Goal: Information Seeking & Learning: Find specific page/section

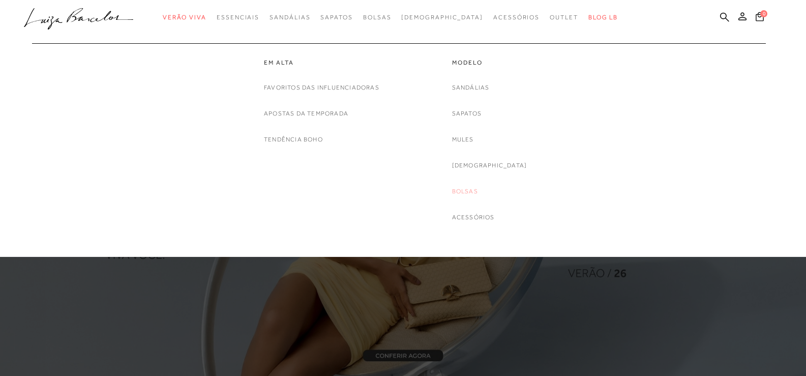
click at [478, 193] on link "Bolsas" at bounding box center [465, 191] width 26 height 11
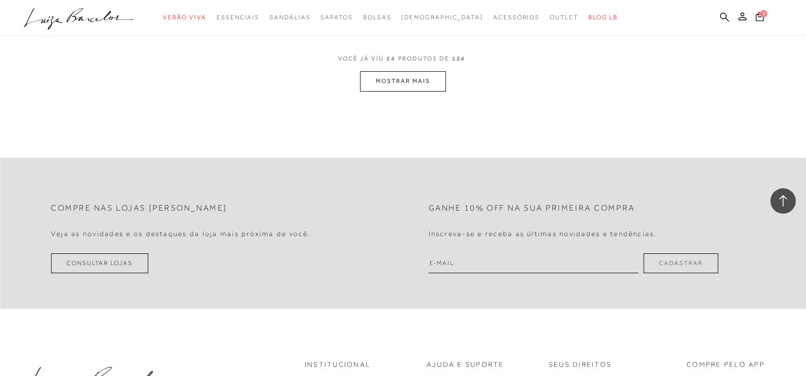
scroll to position [2287, 0]
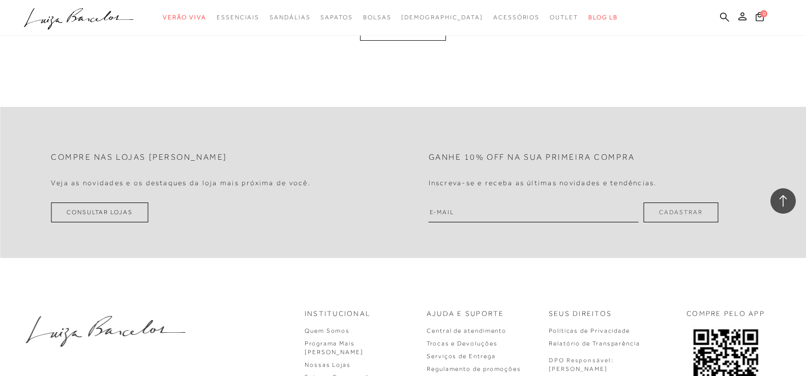
click at [390, 36] on button "MOSTRAR MAIS" at bounding box center [402, 30] width 85 height 20
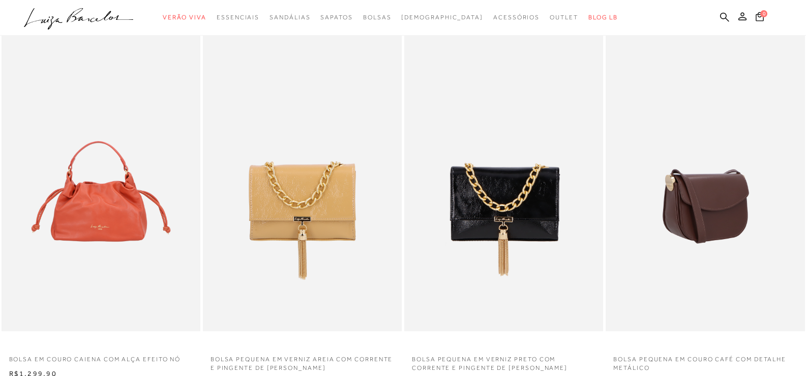
scroll to position [0, 0]
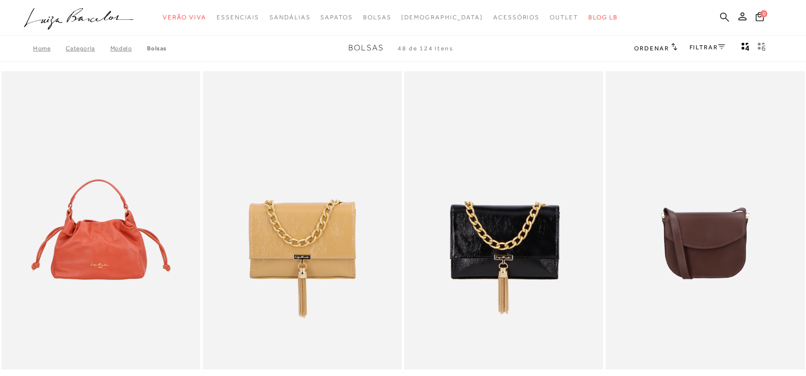
click at [721, 13] on icon at bounding box center [724, 17] width 9 height 10
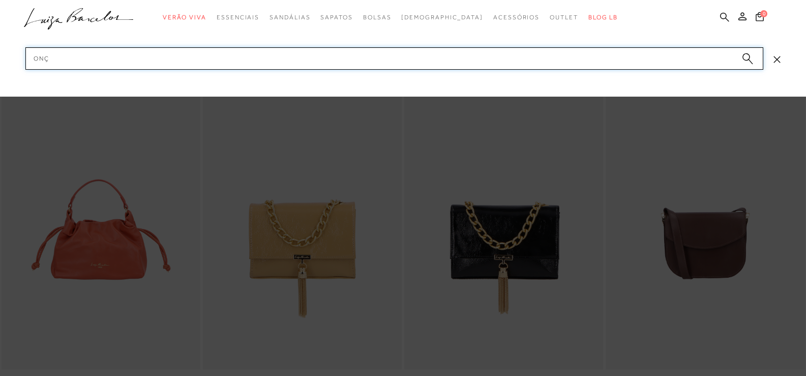
type input "onça"
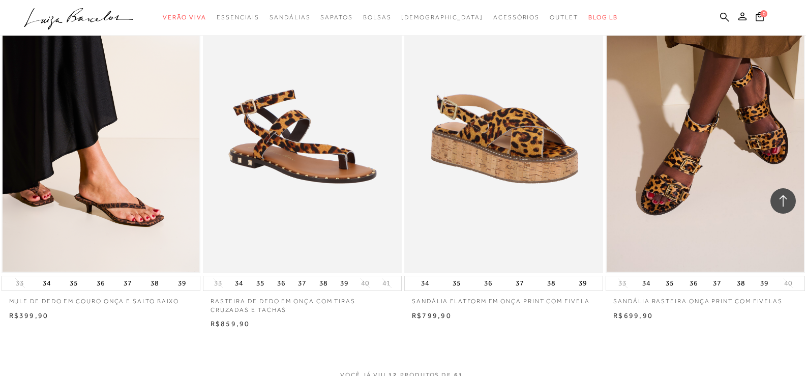
scroll to position [1016, 0]
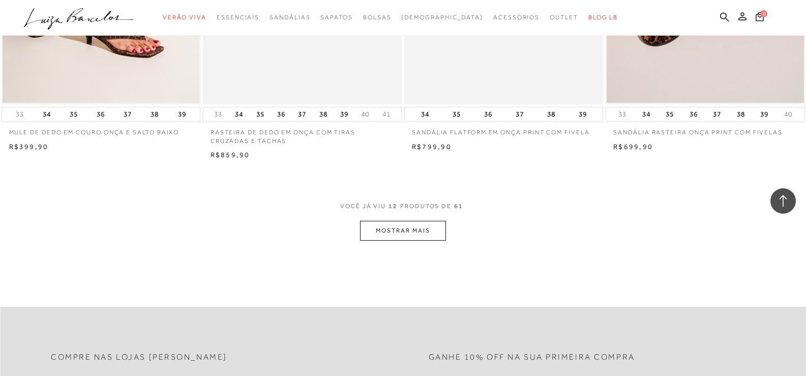
click at [382, 228] on button "MOSTRAR MAIS" at bounding box center [402, 231] width 85 height 20
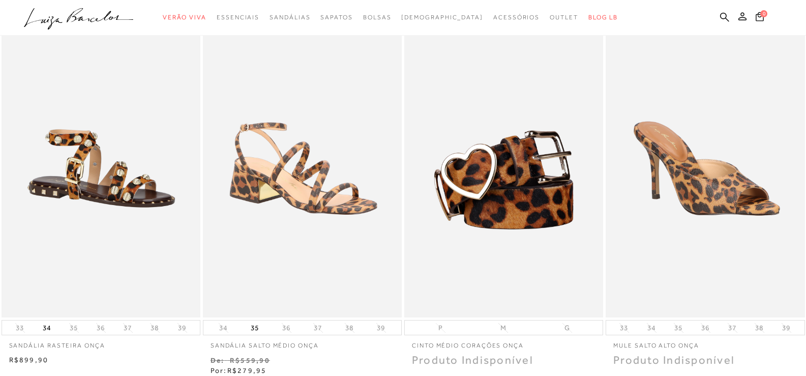
scroll to position [0, 0]
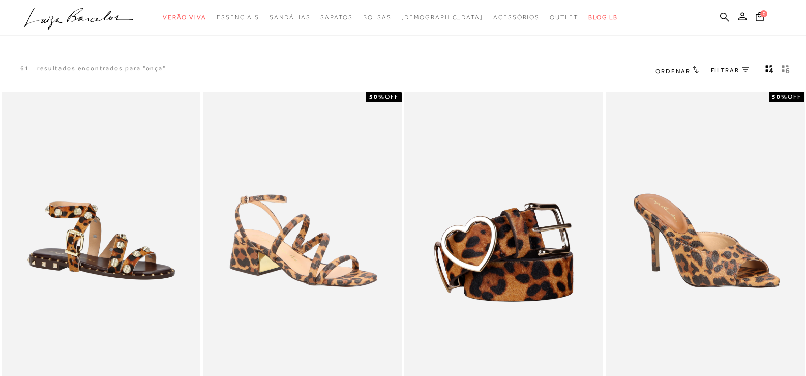
drag, startPoint x: 725, startPoint y: 13, endPoint x: 716, endPoint y: 16, distance: 9.6
click at [724, 13] on icon at bounding box center [724, 16] width 9 height 9
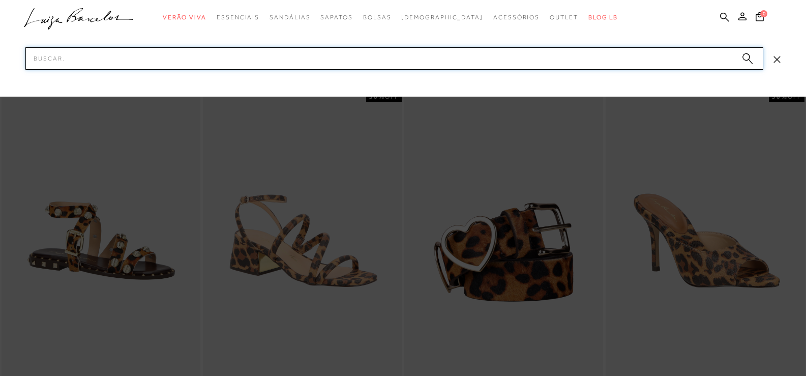
click at [397, 54] on input "Pesquisar" at bounding box center [393, 58] width 737 height 22
type input "tenis"
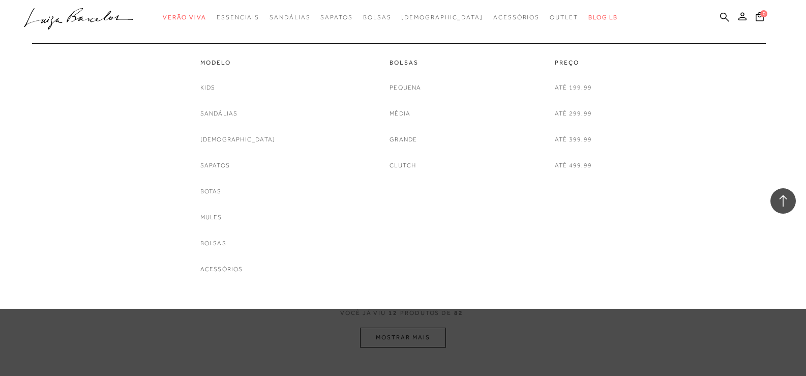
scroll to position [915, 0]
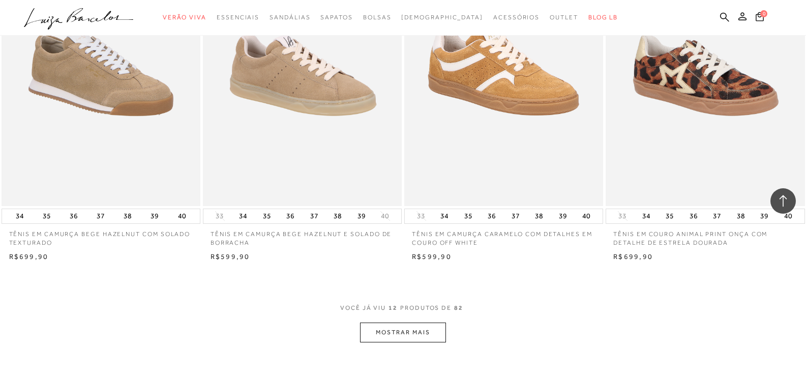
click at [433, 326] on button "MOSTRAR MAIS" at bounding box center [402, 332] width 85 height 20
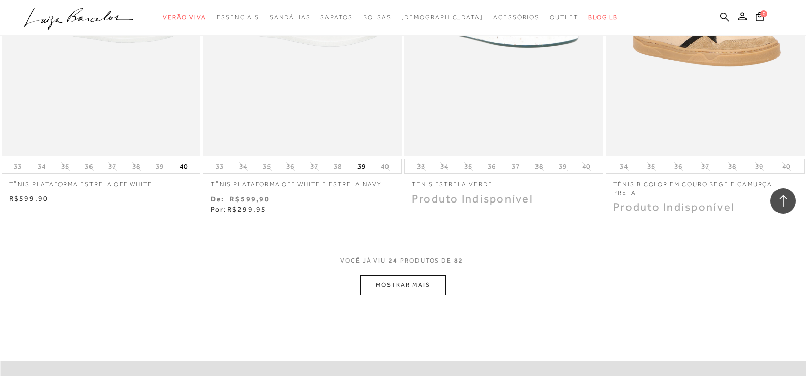
scroll to position [2135, 0]
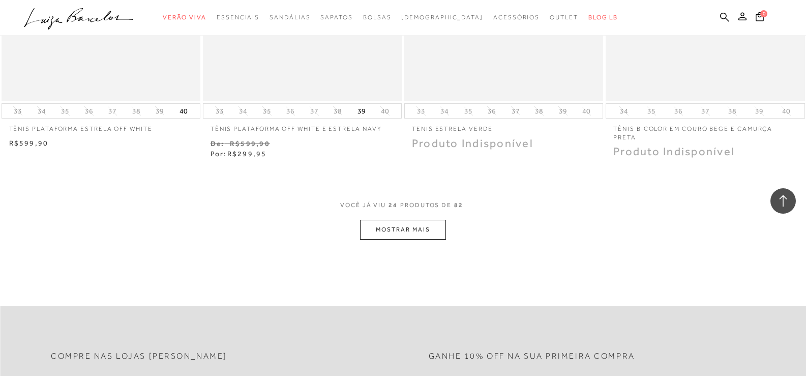
click at [426, 226] on button "MOSTRAR MAIS" at bounding box center [402, 230] width 85 height 20
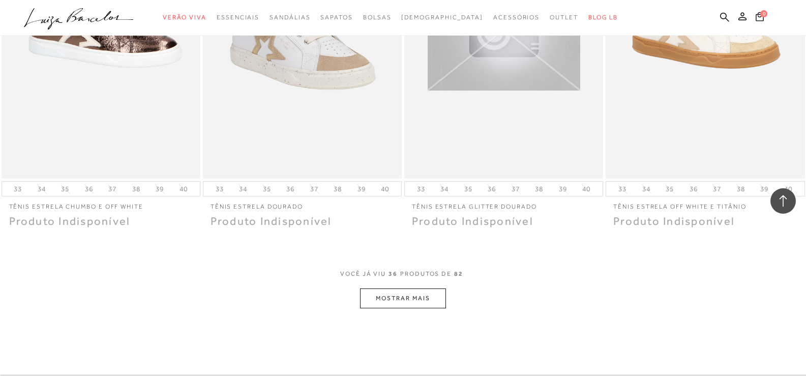
scroll to position [3253, 0]
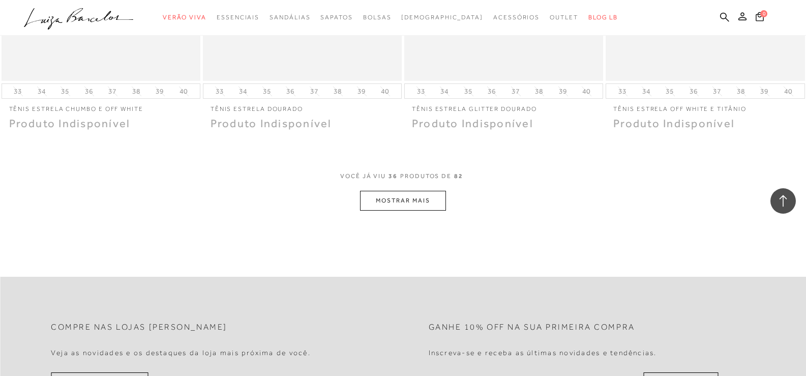
click at [376, 195] on button "MOSTRAR MAIS" at bounding box center [402, 201] width 85 height 20
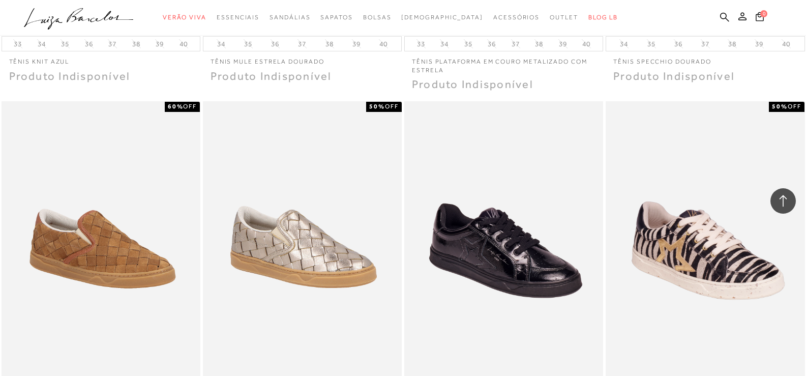
scroll to position [4371, 0]
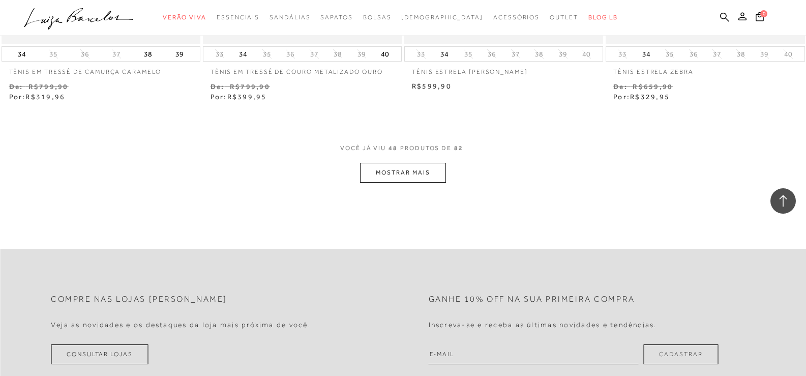
click at [411, 173] on button "MOSTRAR MAIS" at bounding box center [402, 173] width 85 height 20
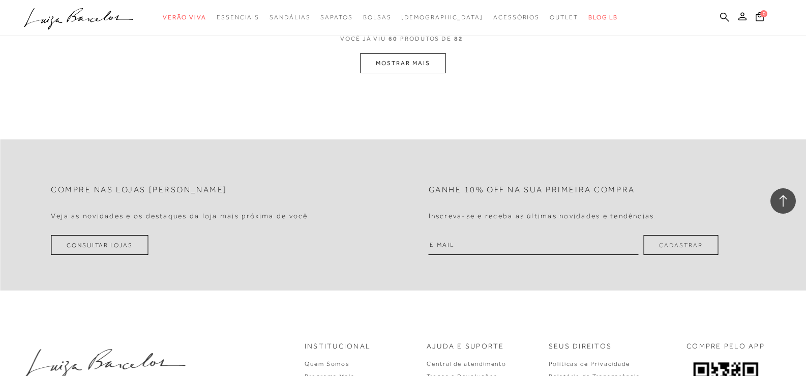
scroll to position [5527, 0]
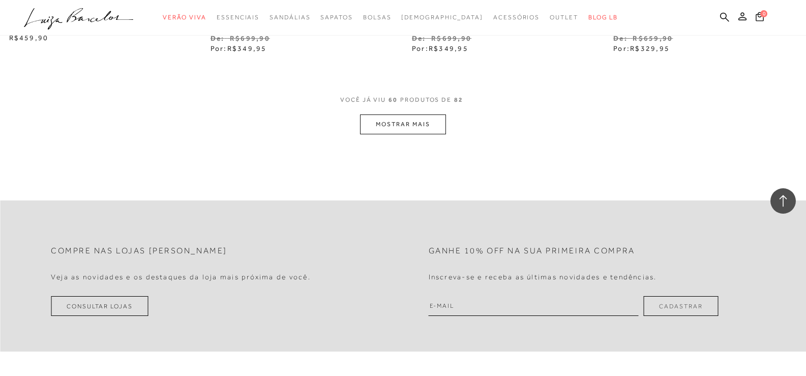
click at [396, 122] on button "MOSTRAR MAIS" at bounding box center [402, 124] width 85 height 20
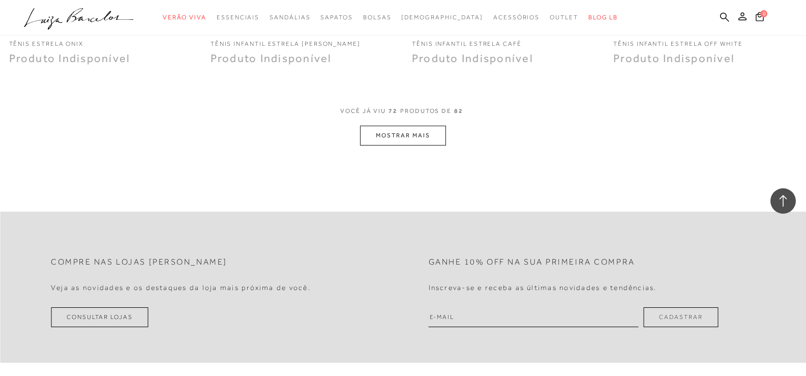
scroll to position [6523, 0]
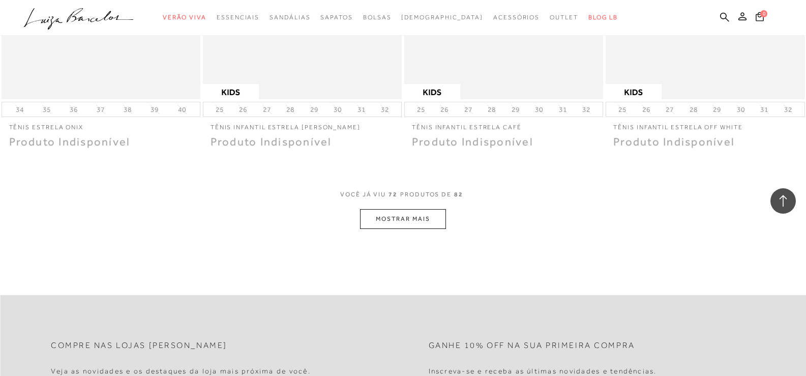
click at [415, 216] on button "MOSTRAR MAIS" at bounding box center [402, 219] width 85 height 20
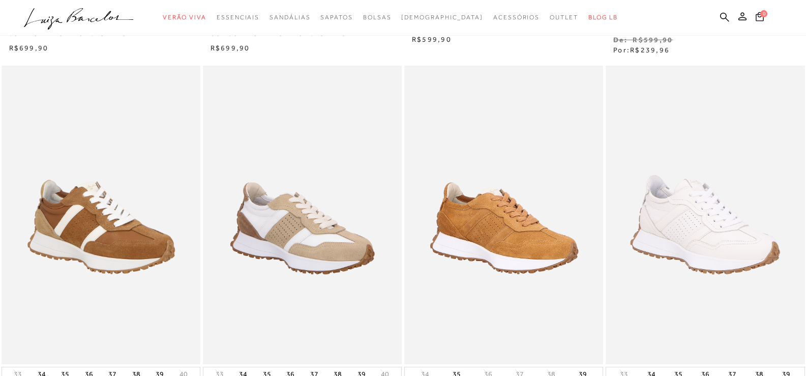
scroll to position [0, 0]
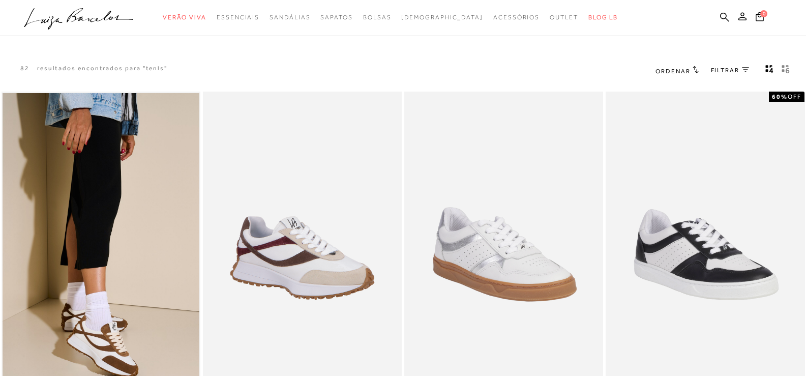
click at [719, 15] on ul ".a{fill-rule:evenodd;} Verão Viva Em alta Favoritos das Influenciadoras Apostas…" at bounding box center [395, 17] width 743 height 19
click at [719, 16] on ul ".a{fill-rule:evenodd;} Verão Viva Em alta Favoritos das Influenciadoras Apostas…" at bounding box center [395, 17] width 743 height 19
click at [724, 16] on icon at bounding box center [724, 17] width 9 height 10
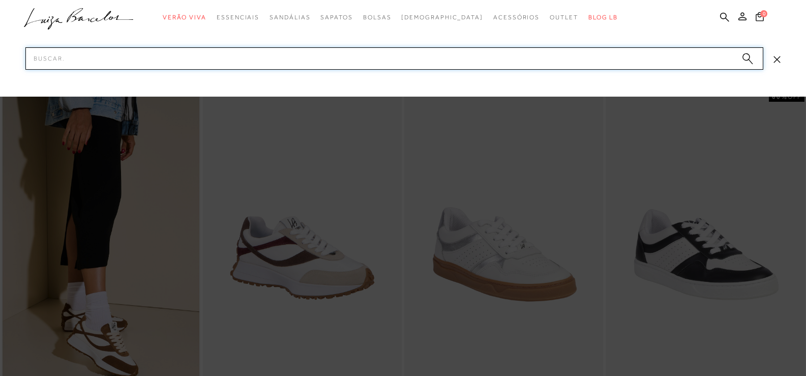
click at [427, 55] on input "Pesquisar" at bounding box center [393, 58] width 737 height 22
type input "TENIS COM ELAS"
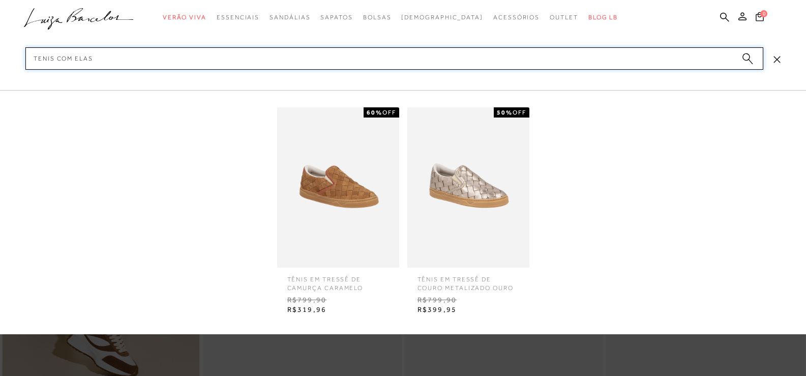
drag, startPoint x: 128, startPoint y: 55, endPoint x: 0, endPoint y: 49, distance: 127.7
click at [0, 1] on div "categoryHeader .a{fill-rule:evenodd;} Verão Viva Mules" at bounding box center [403, 0] width 806 height 1
